Goal: Task Accomplishment & Management: Use online tool/utility

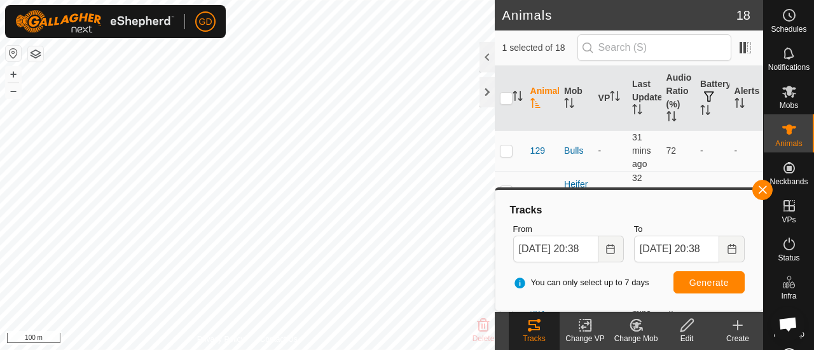
scroll to position [208, 0]
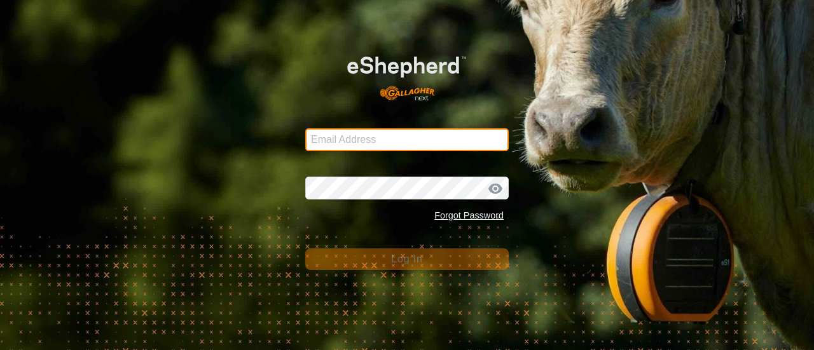
type input "[EMAIL_ADDRESS][DOMAIN_NAME]"
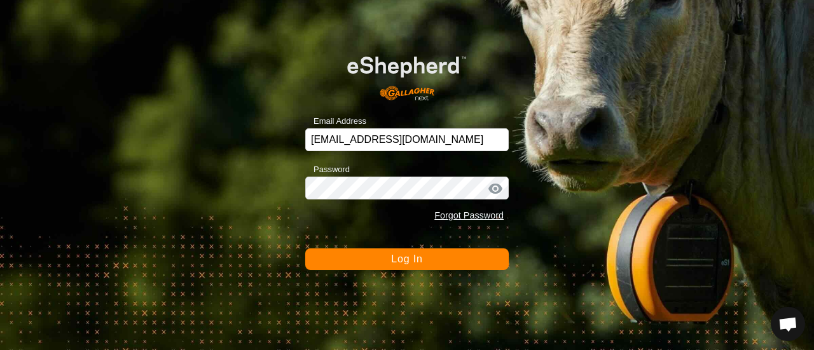
click at [402, 261] on span "Log In" at bounding box center [406, 259] width 31 height 11
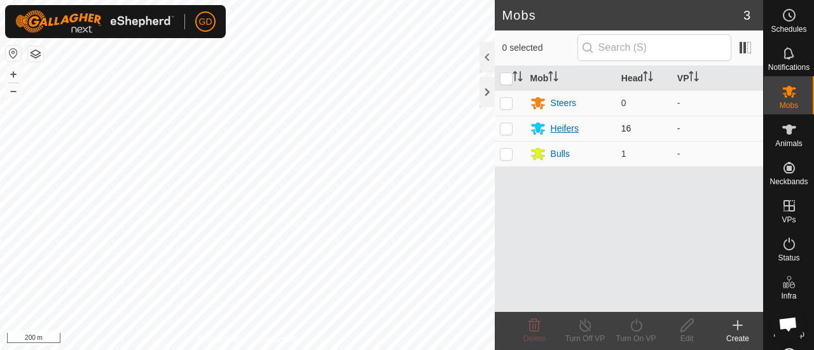
click at [569, 128] on div "Heifers" at bounding box center [565, 128] width 28 height 13
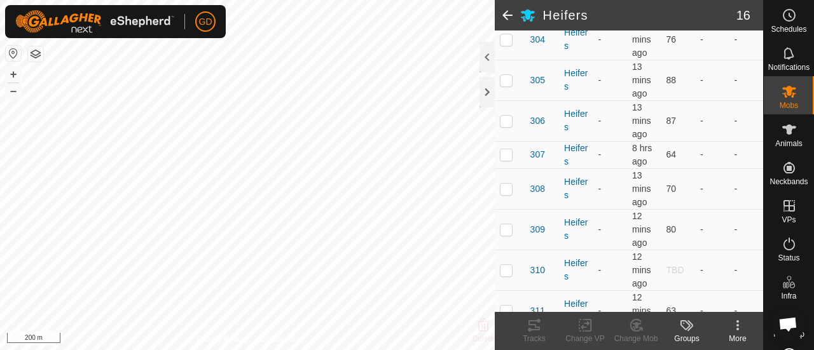
scroll to position [352, 0]
